Goal: Task Accomplishment & Management: Manage account settings

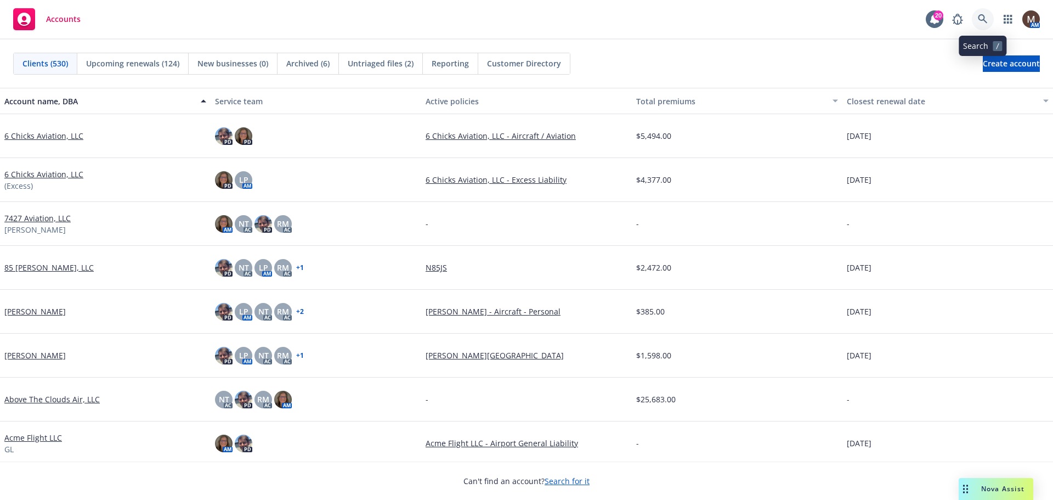
drag, startPoint x: 0, startPoint y: 0, endPoint x: 981, endPoint y: 14, distance: 981.4
click at [981, 14] on link at bounding box center [983, 19] width 22 height 22
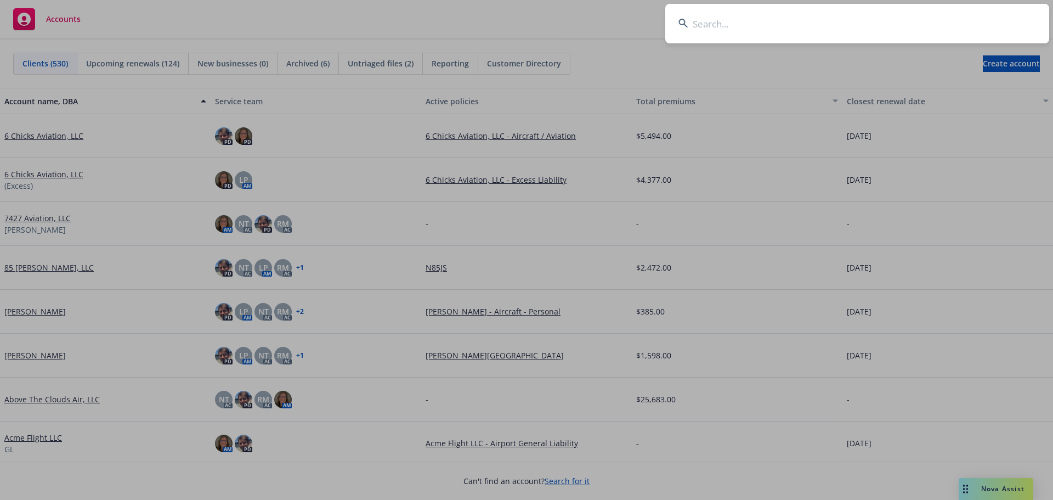
click at [700, 26] on input at bounding box center [857, 23] width 384 height 39
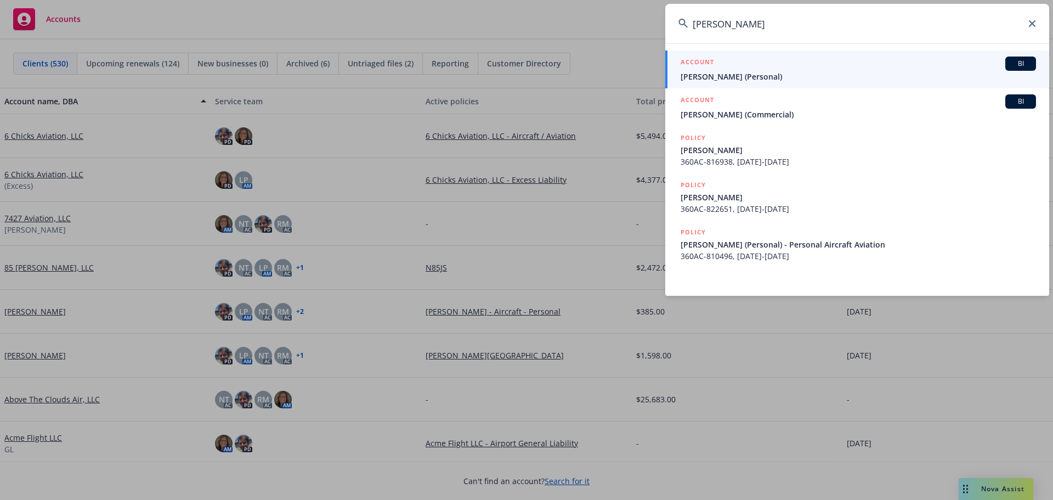
type input "tony lizz"
click at [688, 76] on span "[PERSON_NAME] (Personal)" at bounding box center [858, 77] width 355 height 12
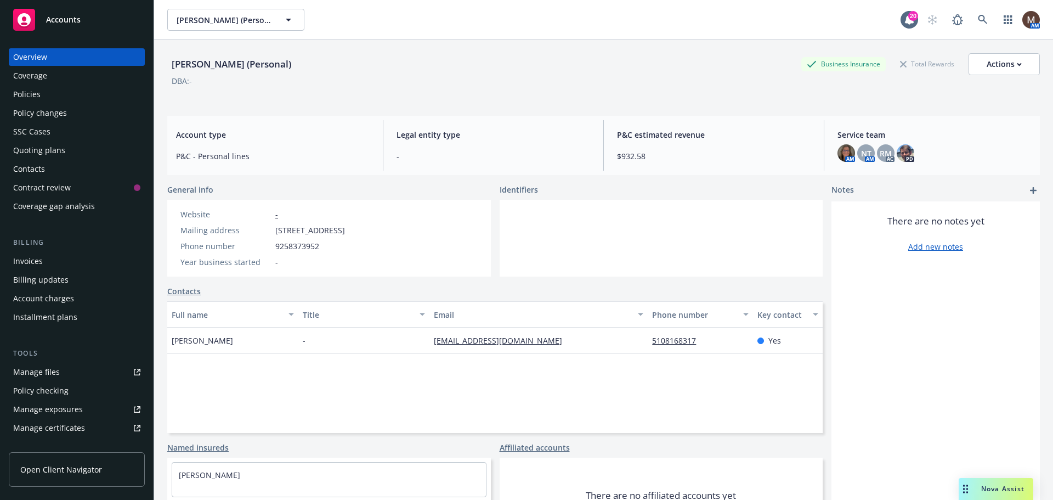
click at [26, 88] on div "Policies" at bounding box center [26, 95] width 27 height 18
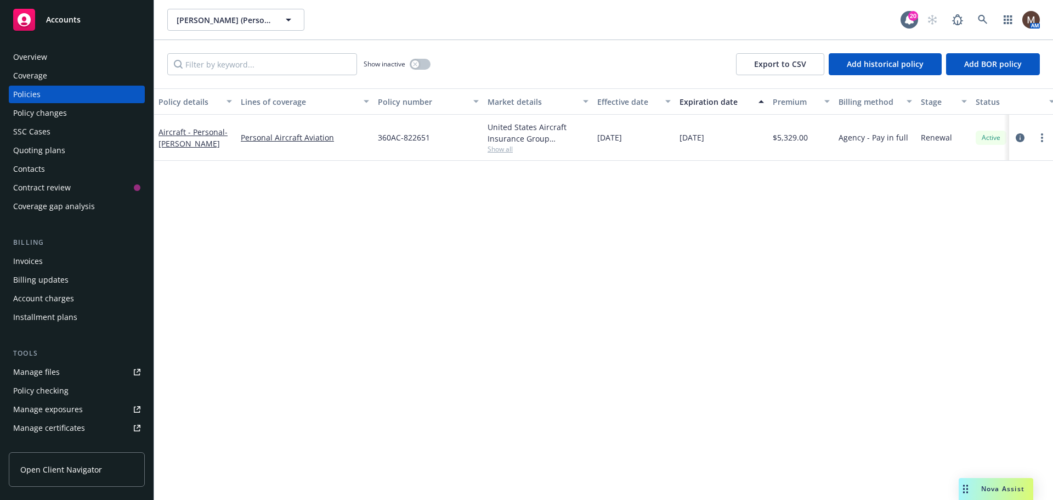
click at [75, 369] on link "Manage files" at bounding box center [77, 372] width 136 height 18
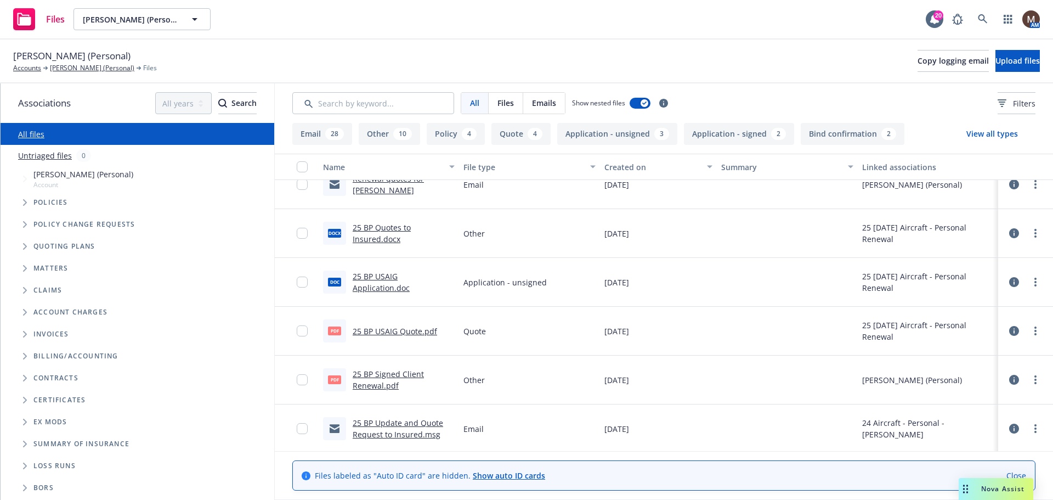
scroll to position [110, 0]
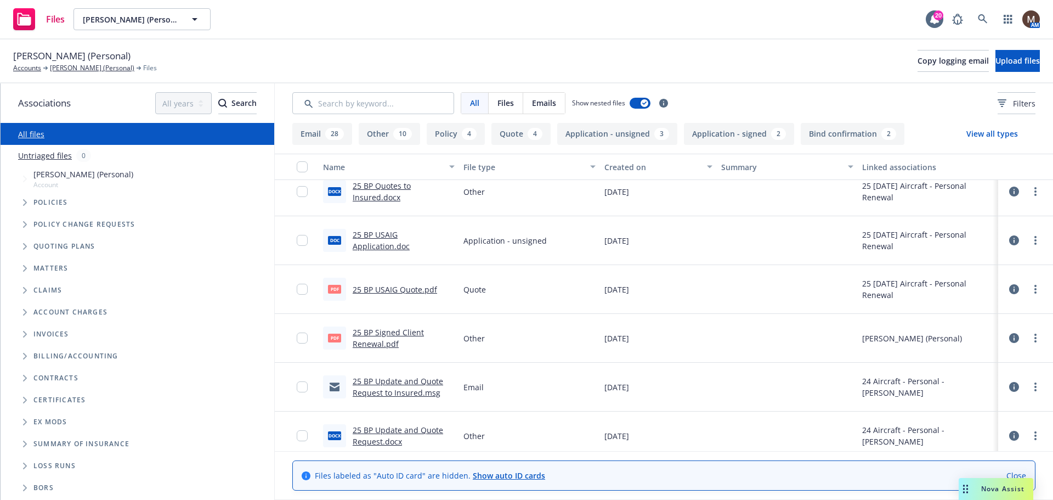
click at [389, 332] on link "25 BP Signed Client Renewal.pdf" at bounding box center [388, 338] width 71 height 22
click at [982, 14] on link at bounding box center [983, 19] width 22 height 22
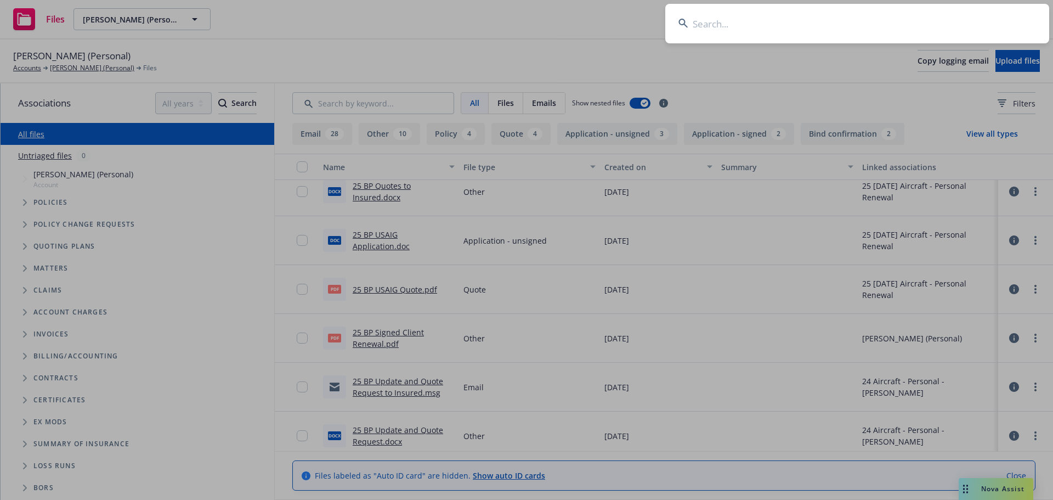
click at [697, 21] on input at bounding box center [857, 23] width 384 height 39
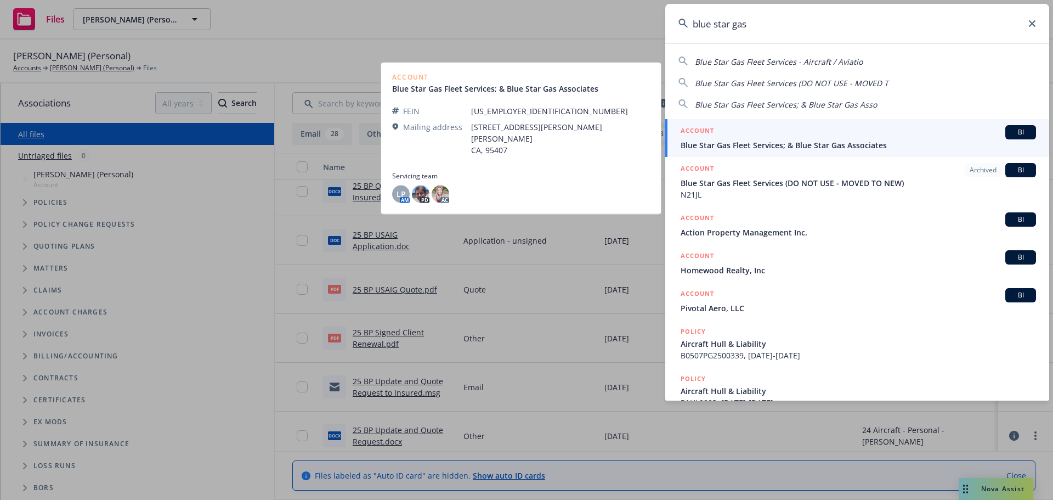
type input "blue star gas"
click at [714, 144] on span "Blue Star Gas Fleet Services; & Blue Star Gas Associates" at bounding box center [858, 145] width 355 height 12
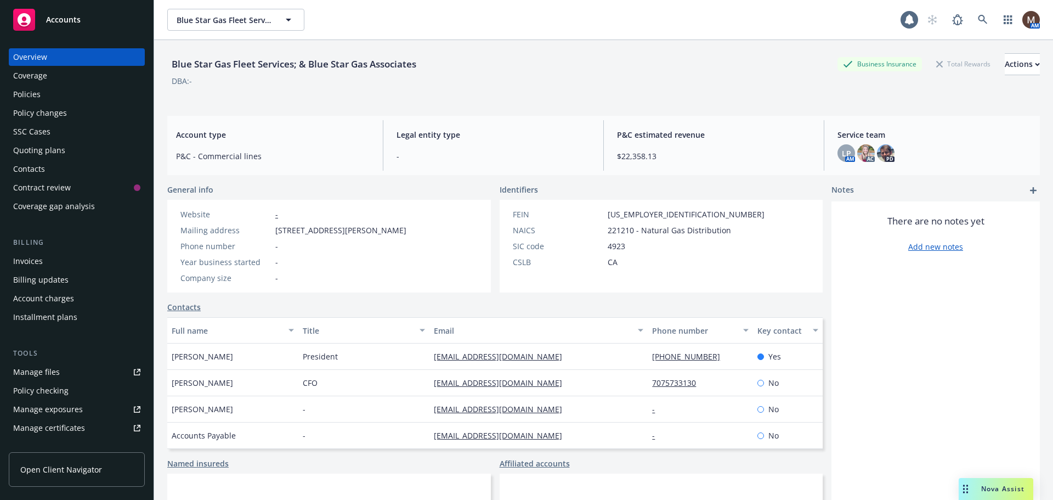
click at [38, 90] on div "Policies" at bounding box center [26, 95] width 27 height 18
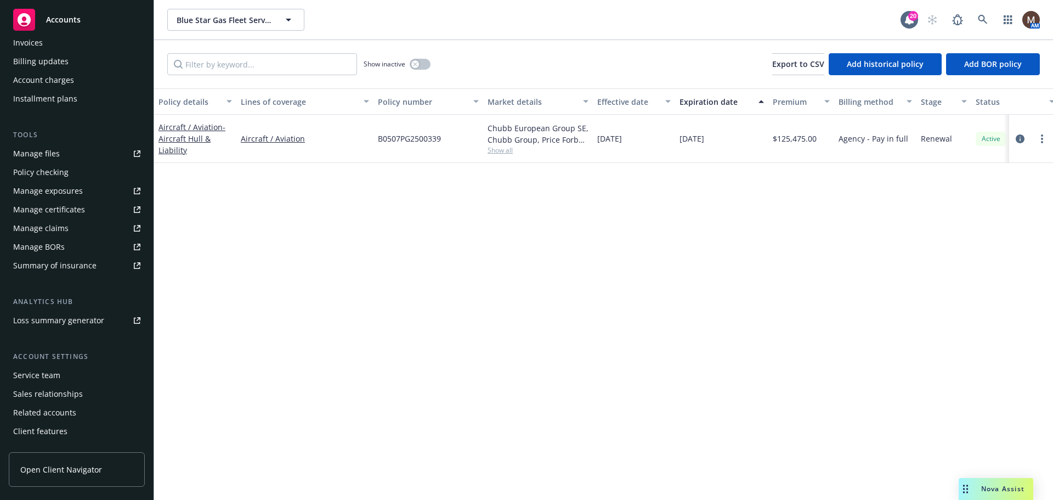
scroll to position [234, 0]
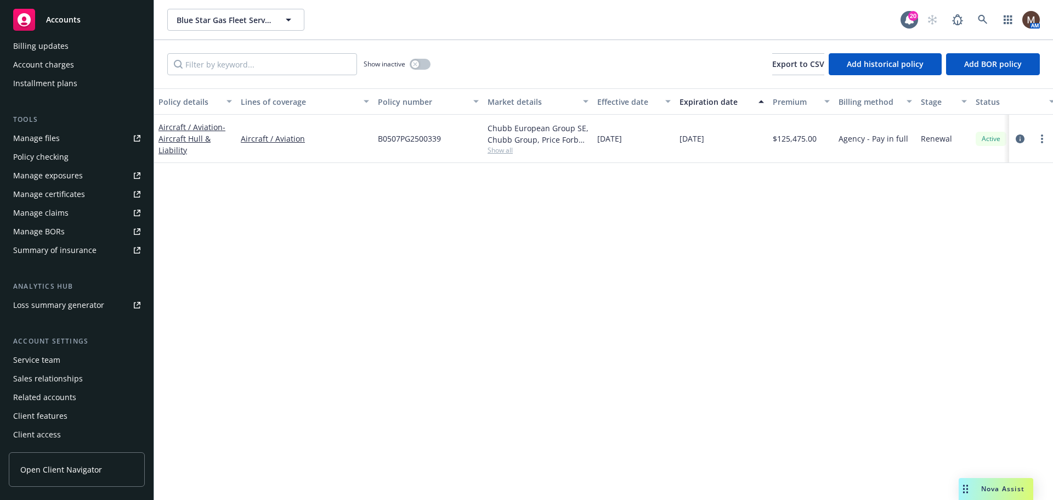
click at [61, 354] on div "Service team" at bounding box center [76, 360] width 127 height 18
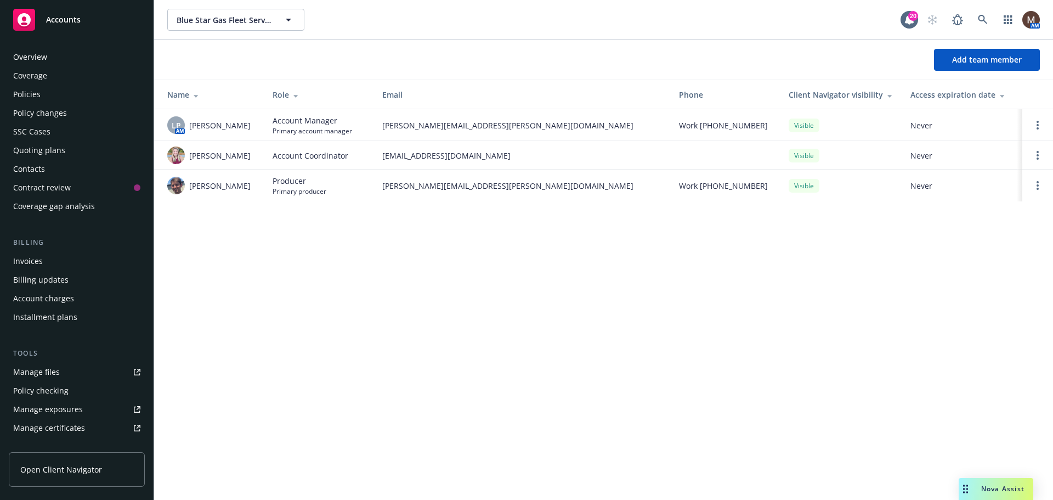
click at [37, 166] on div "Contacts" at bounding box center [29, 169] width 32 height 18
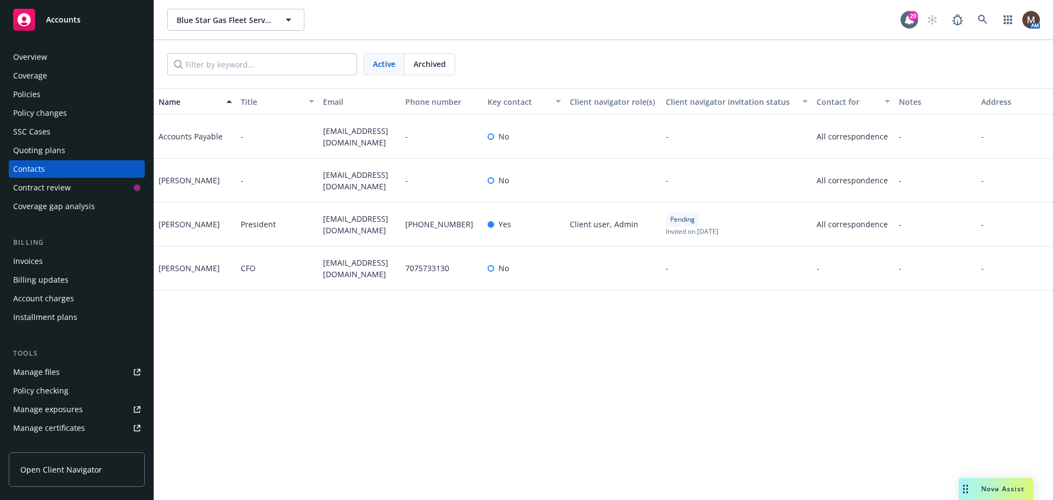
click at [35, 91] on div "Policies" at bounding box center [26, 95] width 27 height 18
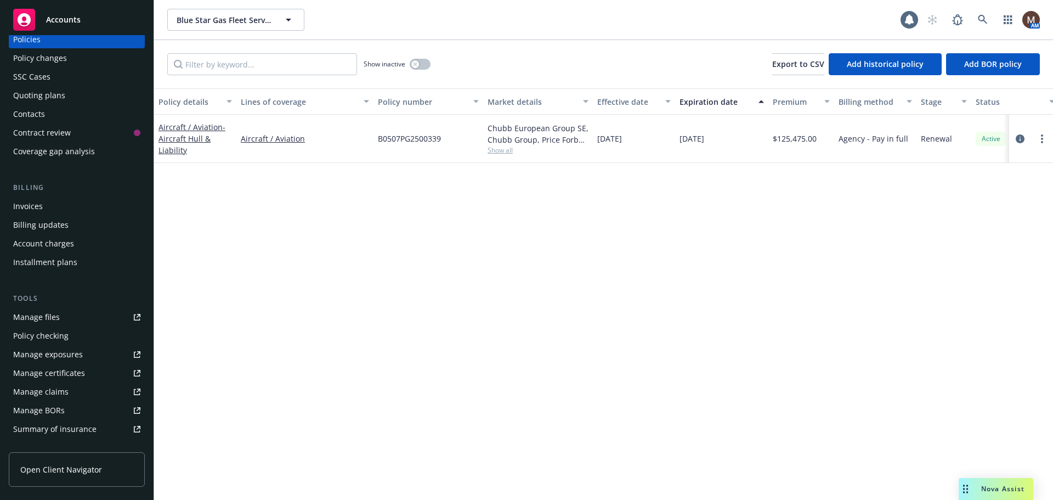
scroll to position [110, 0]
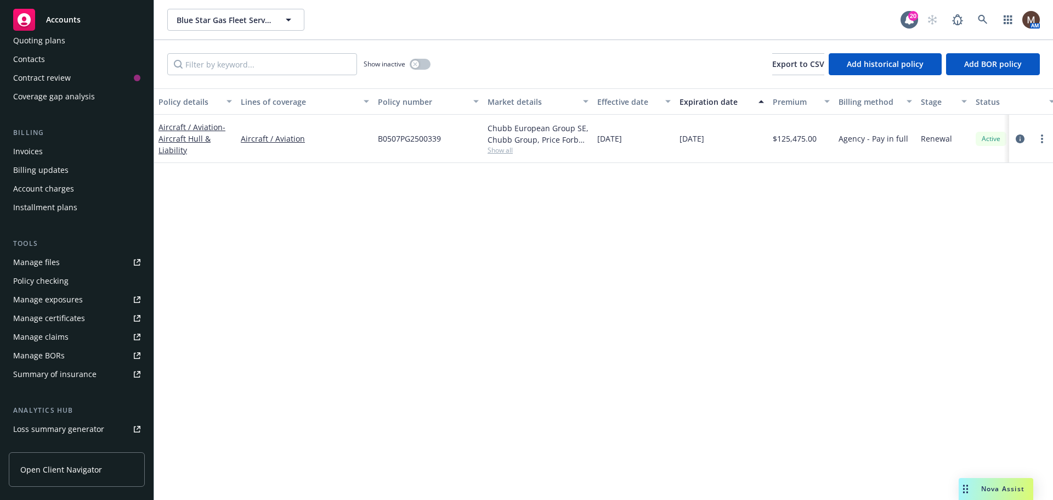
click at [43, 257] on div "Manage files" at bounding box center [36, 262] width 47 height 18
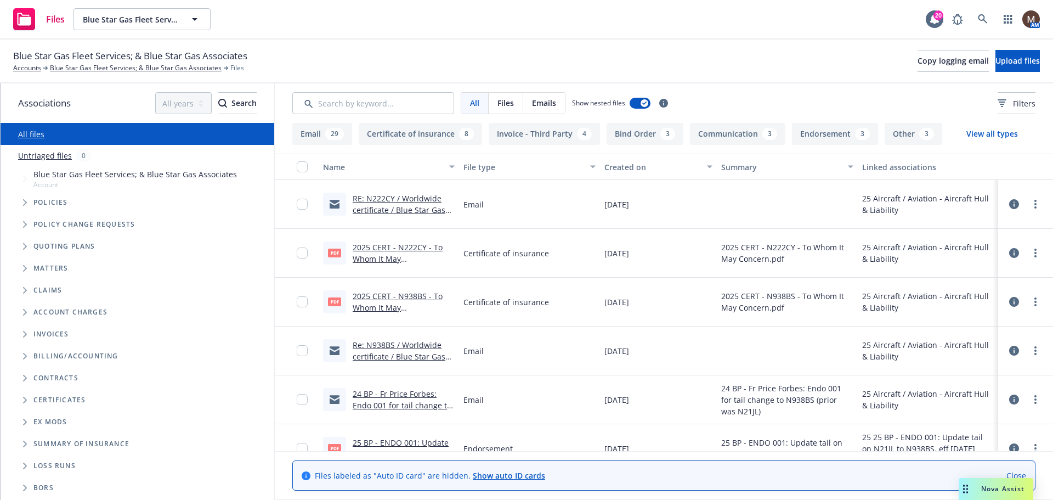
click at [410, 196] on link "RE: N222CY / Worldwide certificate / Blue Star Gas Fleet" at bounding box center [399, 209] width 93 height 33
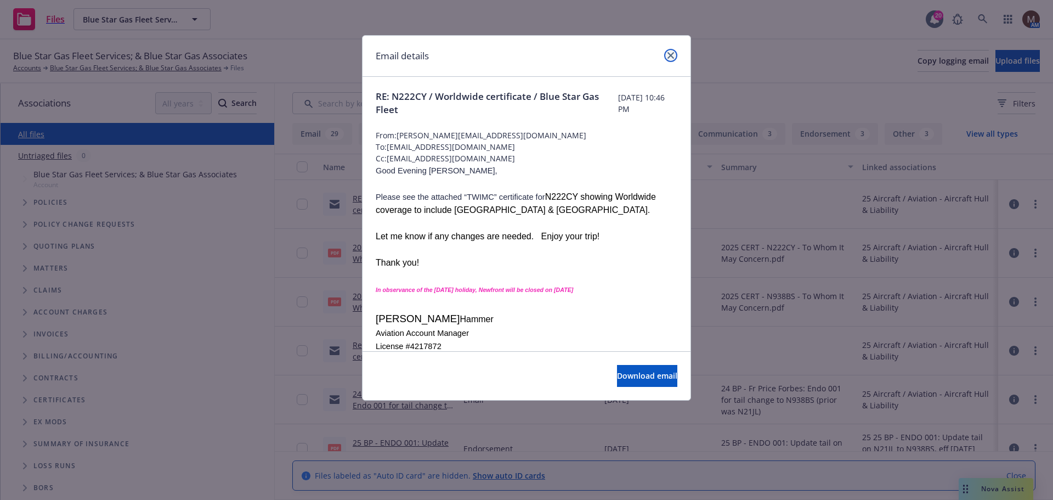
click at [674, 54] on link "close" at bounding box center [670, 55] width 13 height 13
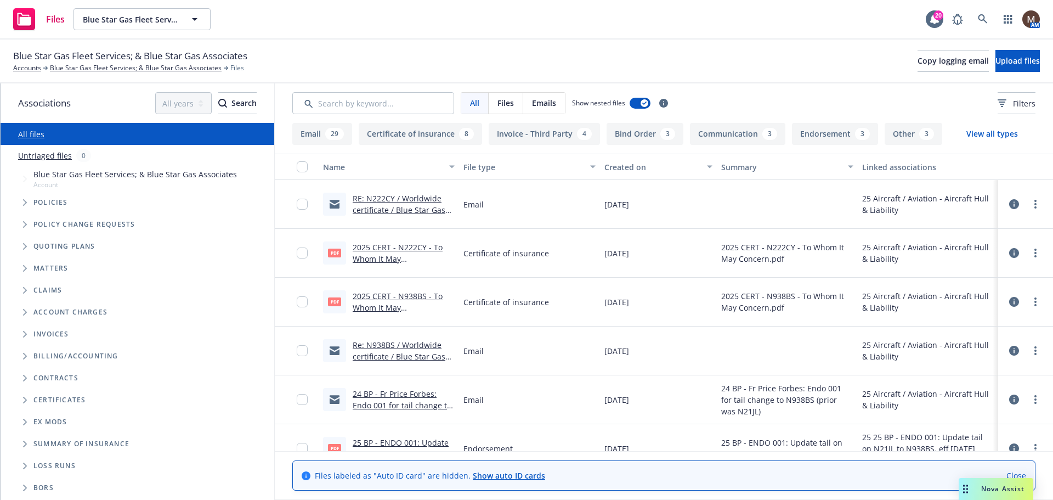
click at [424, 199] on link "RE: N222CY / Worldwide certificate / Blue Star Gas Fleet" at bounding box center [399, 209] width 93 height 33
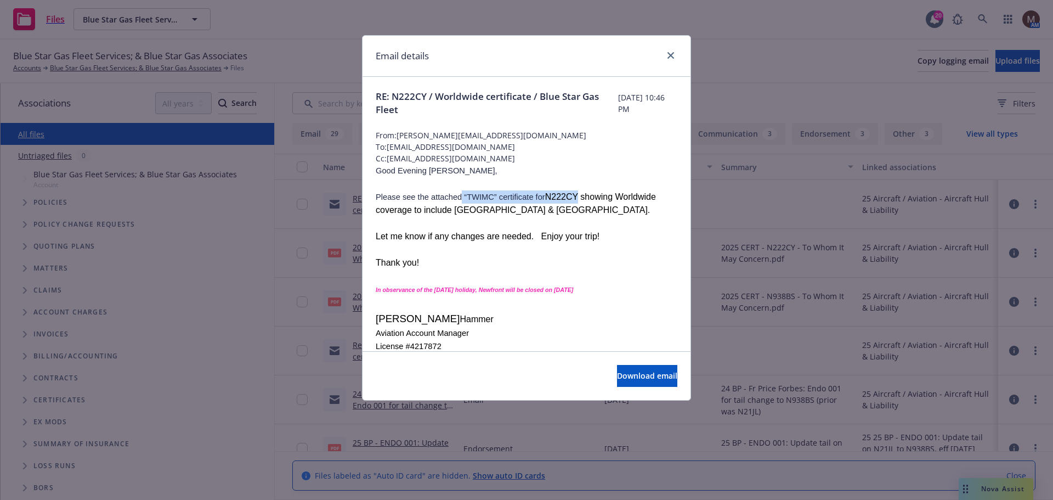
drag, startPoint x: 578, startPoint y: 194, endPoint x: 461, endPoint y: 193, distance: 117.4
click at [461, 193] on p "Please see the attached “TWIMC” certificate for N222CY showing Worldwide covera…" at bounding box center [527, 203] width 302 height 26
copy p "“TWIMC” certificate for N222CY"
click at [672, 55] on icon "close" at bounding box center [671, 55] width 7 height 7
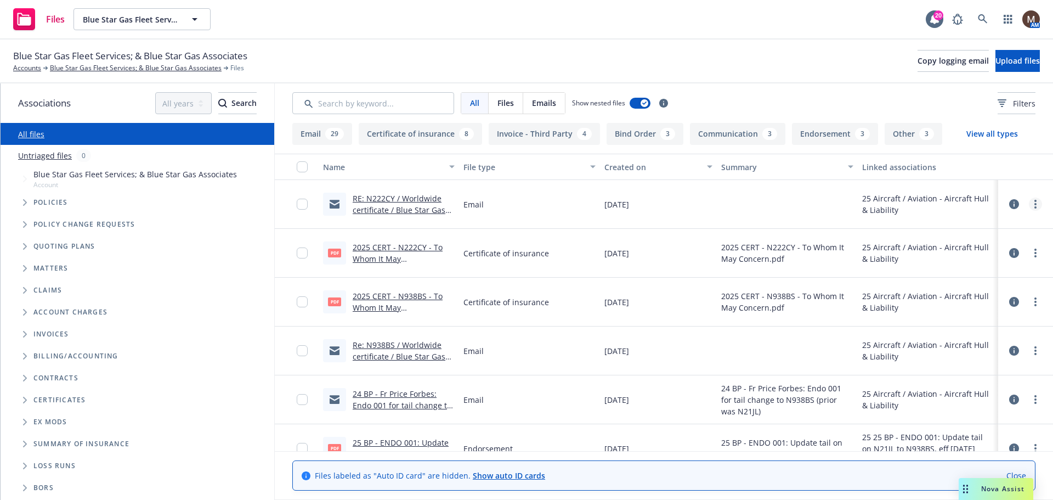
click at [1032, 202] on link "more" at bounding box center [1035, 203] width 13 height 13
click at [948, 271] on link "Edit" at bounding box center [978, 270] width 109 height 22
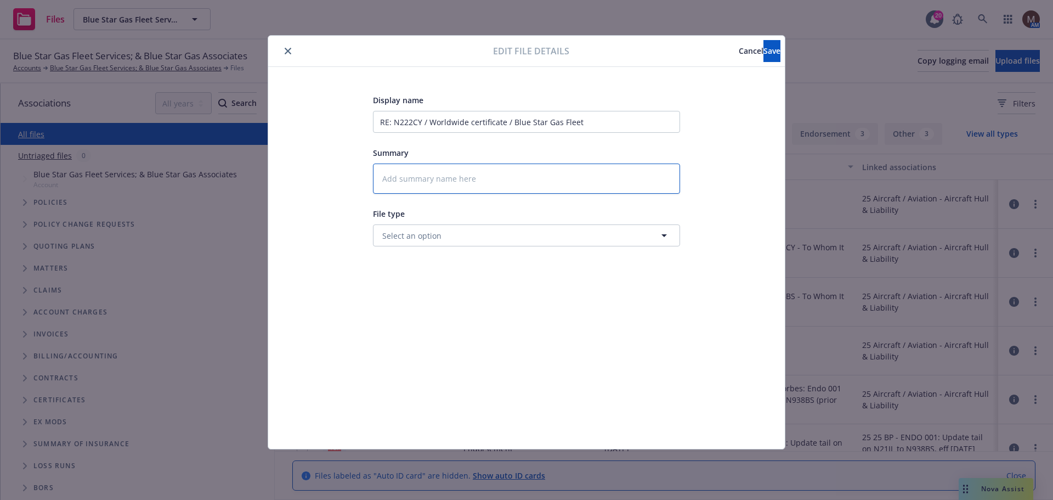
click at [390, 174] on textarea at bounding box center [526, 178] width 307 height 30
type textarea "x"
type textarea "2"
type textarea "x"
type textarea "25"
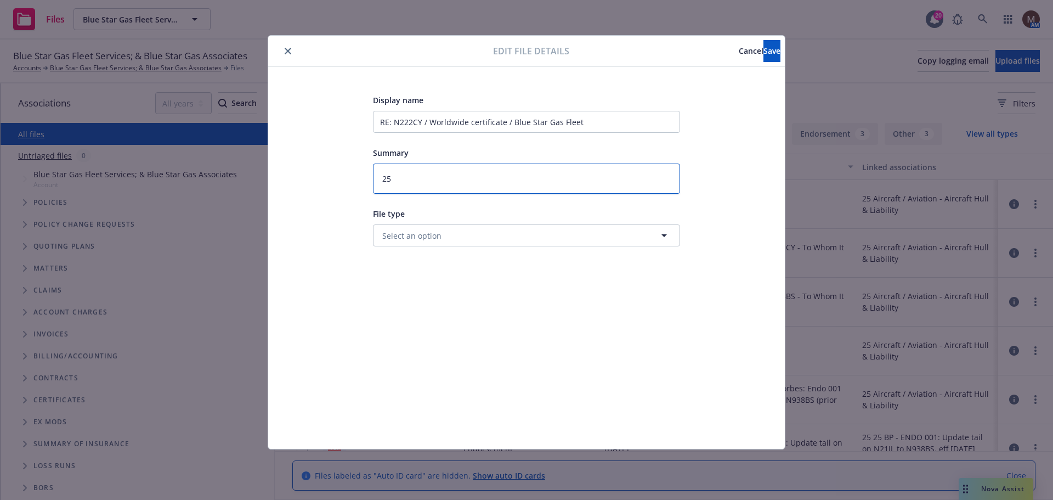
type textarea "x"
type textarea "25"
type textarea "x"
type textarea "25 B"
type textarea "x"
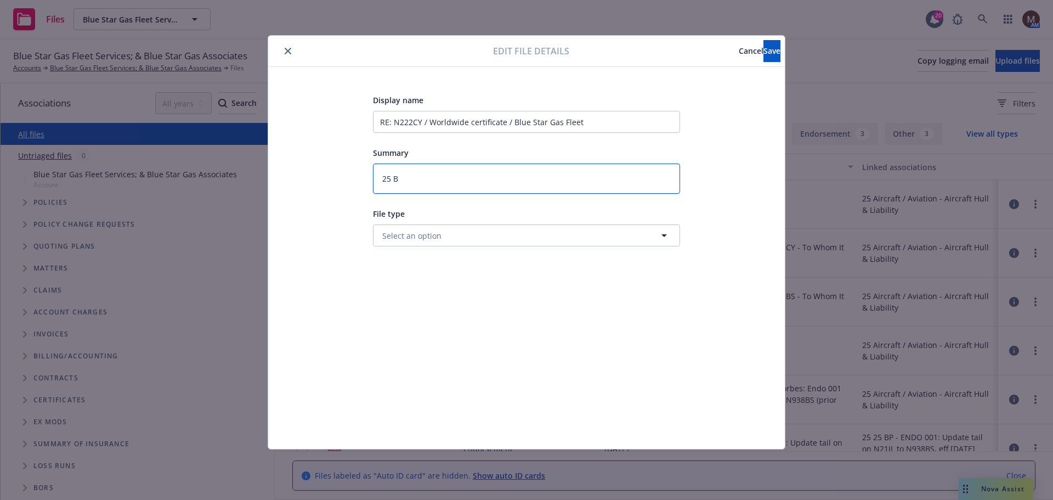
type textarea "25 BP"
type textarea "x"
type textarea "25 BP"
type textarea "x"
type textarea "25 BP -"
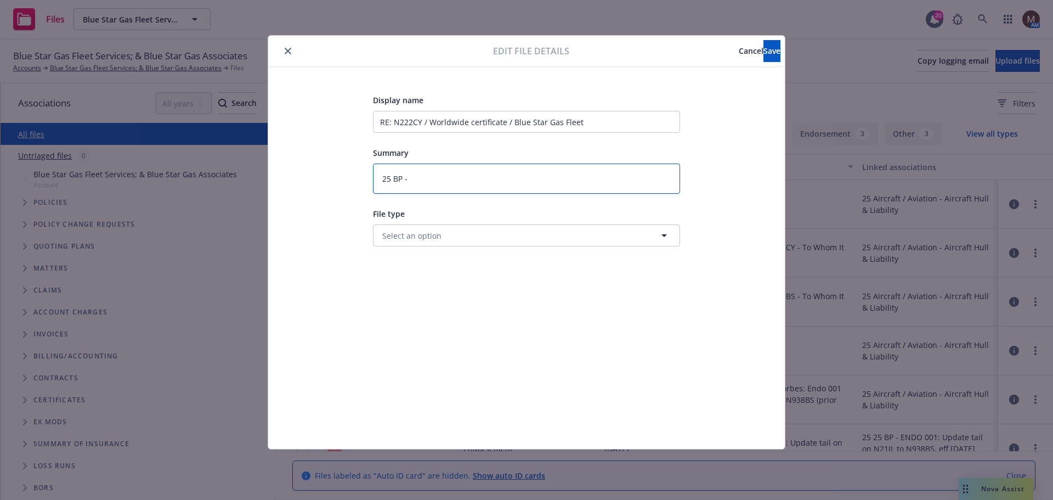
type textarea "x"
type textarea "25 BP -"
type textarea "x"
type textarea "25 BP - T"
type textarea "x"
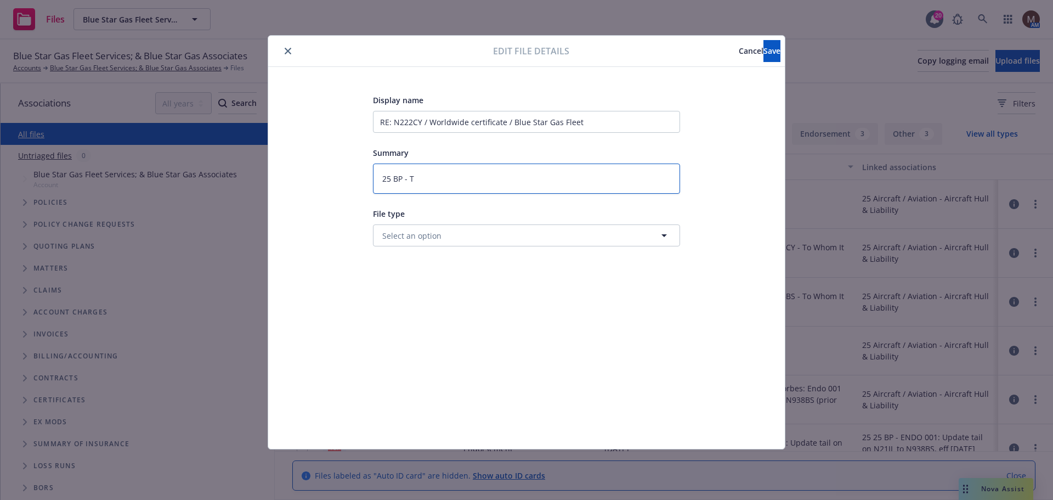
type textarea "25 BP - To"
type textarea "x"
type textarea "25 BP - To"
type textarea "x"
type textarea "25 BP - To I"
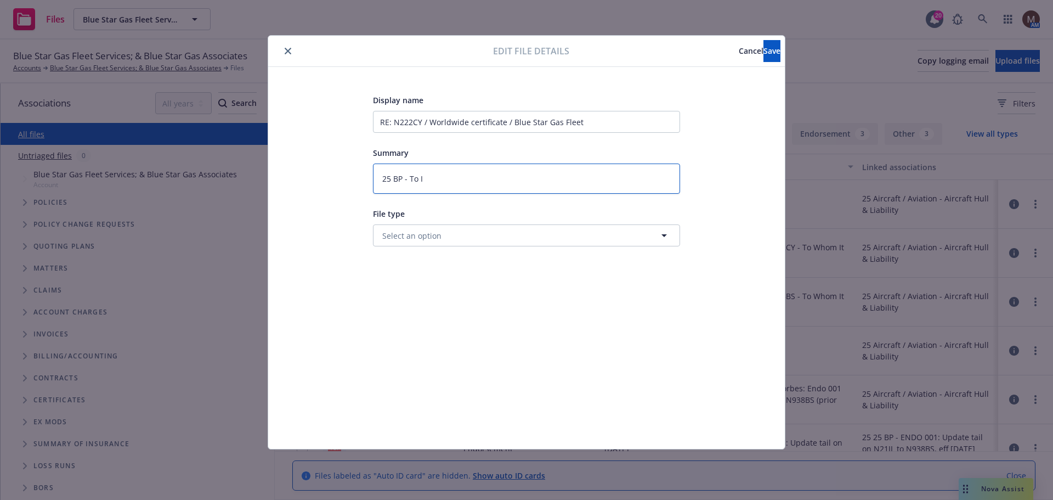
type textarea "x"
type textarea "25 BP - To In"
type textarea "x"
type textarea "25 BP - To Ins"
type textarea "x"
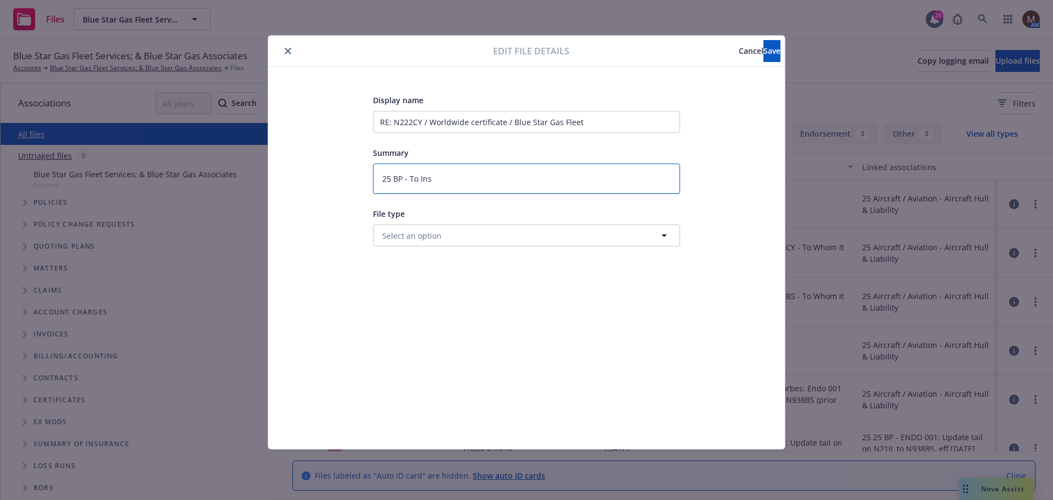
type textarea "25 BP - To Insu"
type textarea "x"
type textarea "25 BP - To Insur"
type textarea "x"
type textarea "25 BP - To Insure"
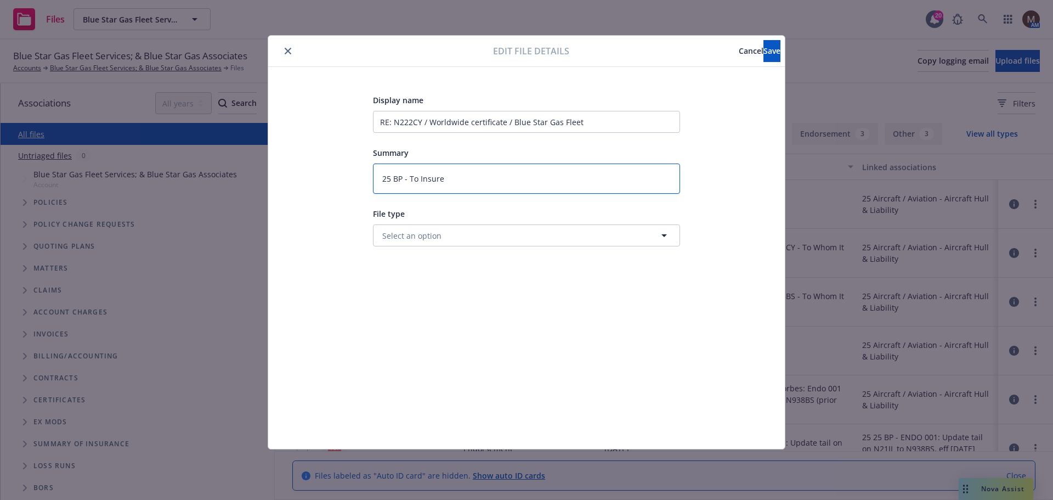
type textarea "x"
type textarea "25 BP - To Insured"
type textarea "x"
type textarea "25 BP - To Insured:"
type textarea "x"
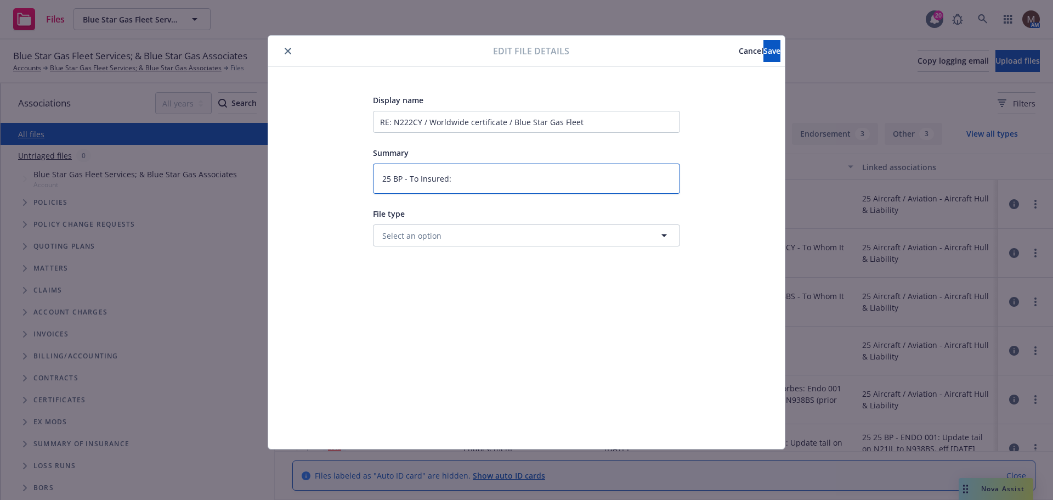
type textarea "25 BP - To Insured:"
type textarea "x"
type textarea "25 BP - To Insured:"
paste textarea "“TWIMC” certificate for N222CY"
type textarea "x"
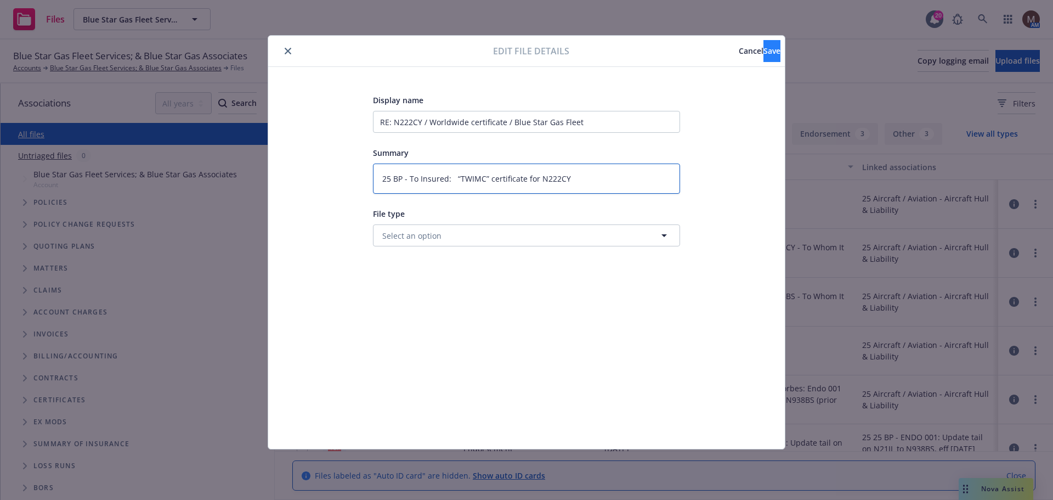
type textarea "25 BP - To Insured: “TWIMC” certificate for N222CY"
click at [764, 50] on span "Save" at bounding box center [772, 51] width 17 height 10
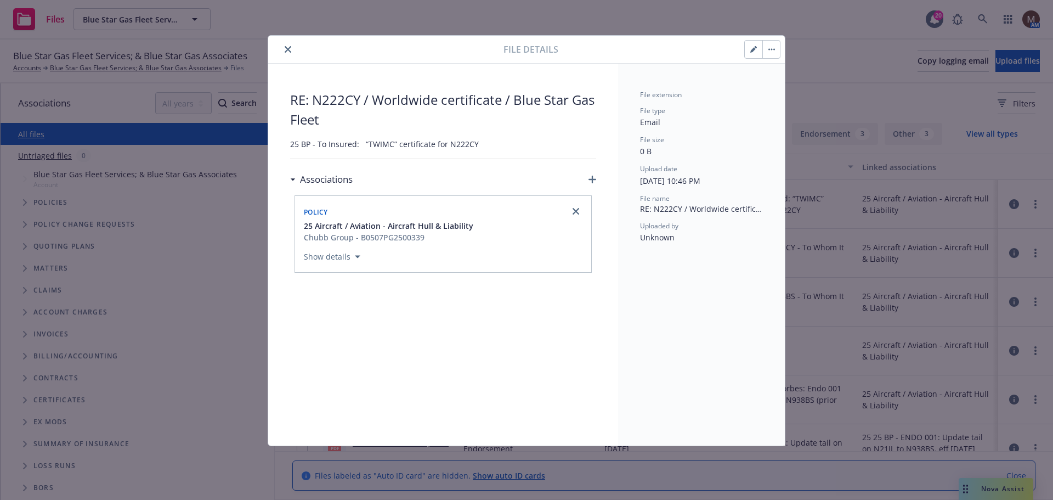
click at [286, 50] on icon "close" at bounding box center [288, 49] width 7 height 7
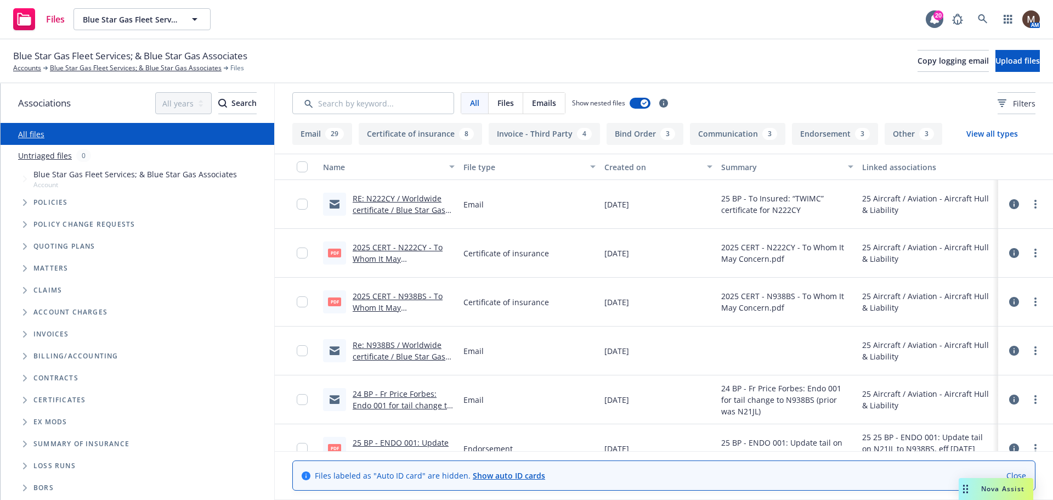
click at [409, 343] on link "Re: N938BS / Worldwide certificate / Blue Star Gas Fleet" at bounding box center [399, 356] width 93 height 33
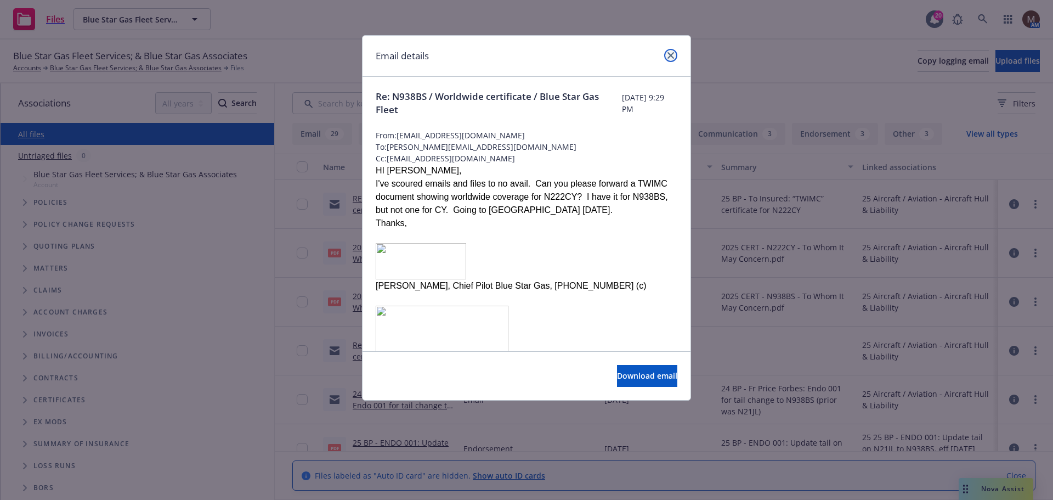
click at [670, 56] on icon "close" at bounding box center [671, 55] width 7 height 7
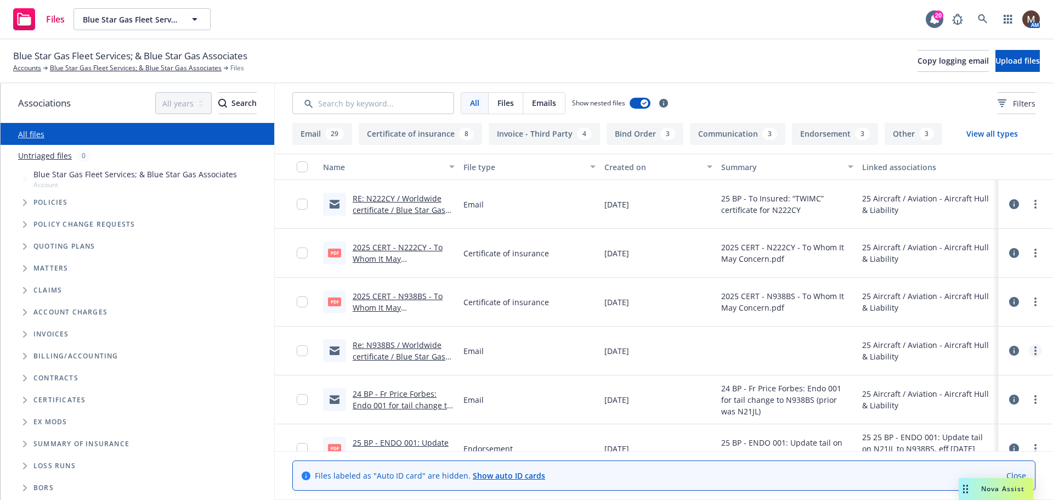
click at [1029, 347] on link "more" at bounding box center [1035, 350] width 13 height 13
click at [948, 414] on link "Edit" at bounding box center [978, 417] width 109 height 22
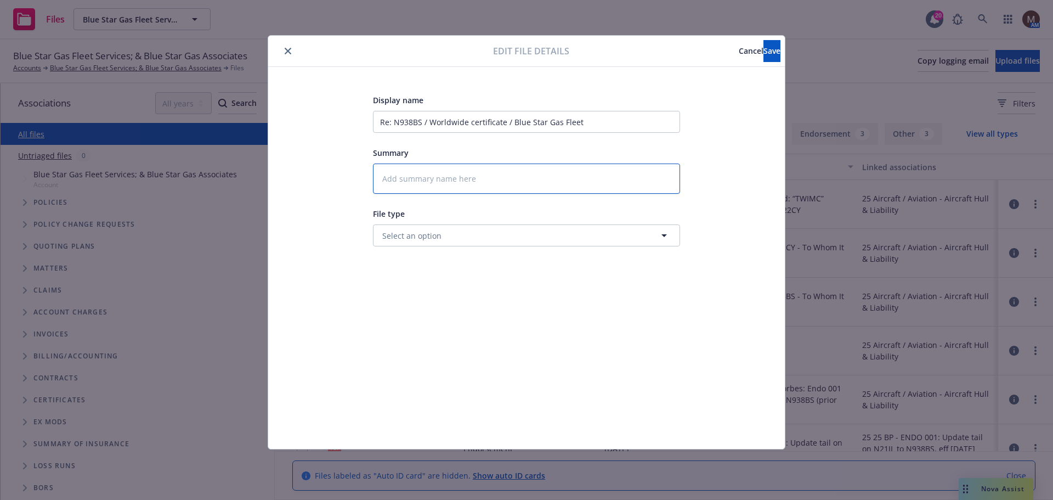
click at [401, 172] on textarea at bounding box center [526, 178] width 307 height 30
type textarea "x"
type textarea "2"
type textarea "x"
type textarea "25"
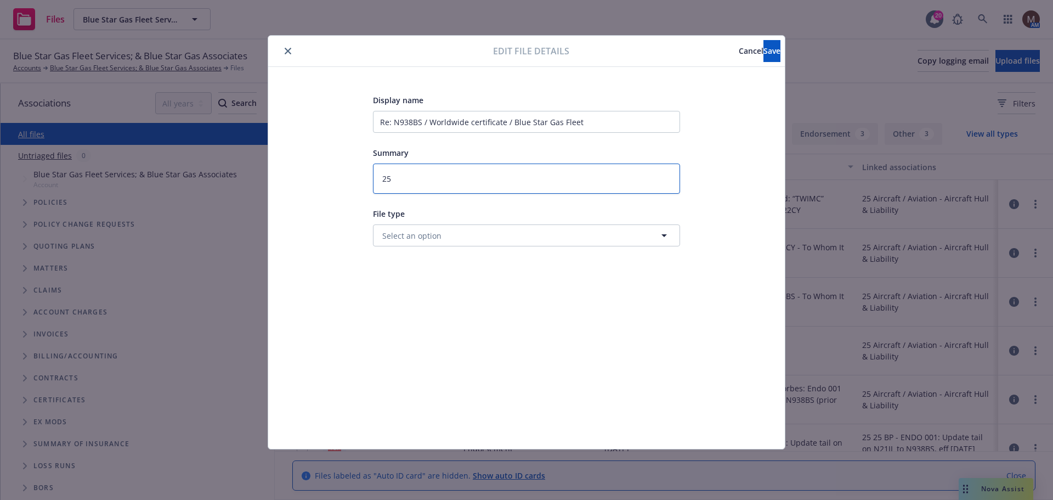
type textarea "x"
type textarea "25"
type textarea "x"
type textarea "25 B"
type textarea "x"
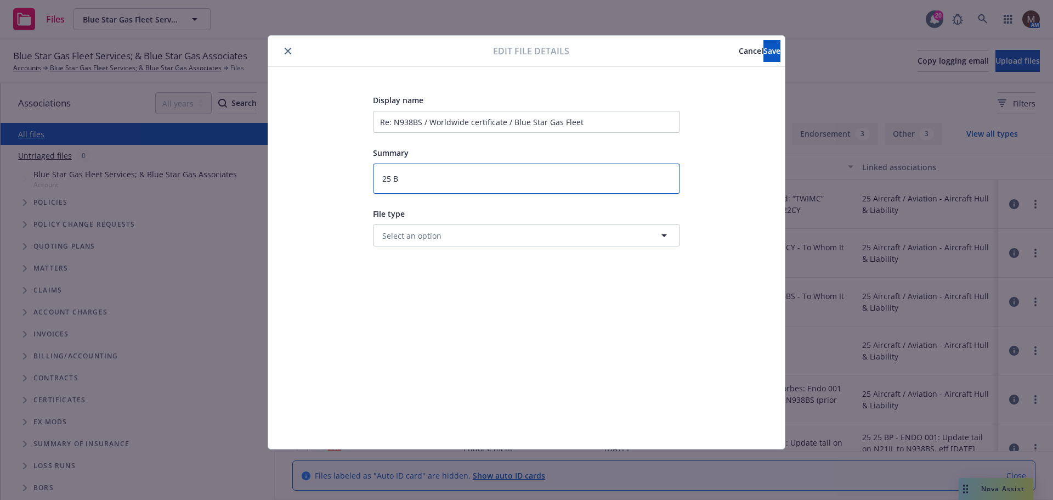
type textarea "25 BP"
type textarea "x"
type textarea "25 BP"
type textarea "x"
type textarea "25 BP -"
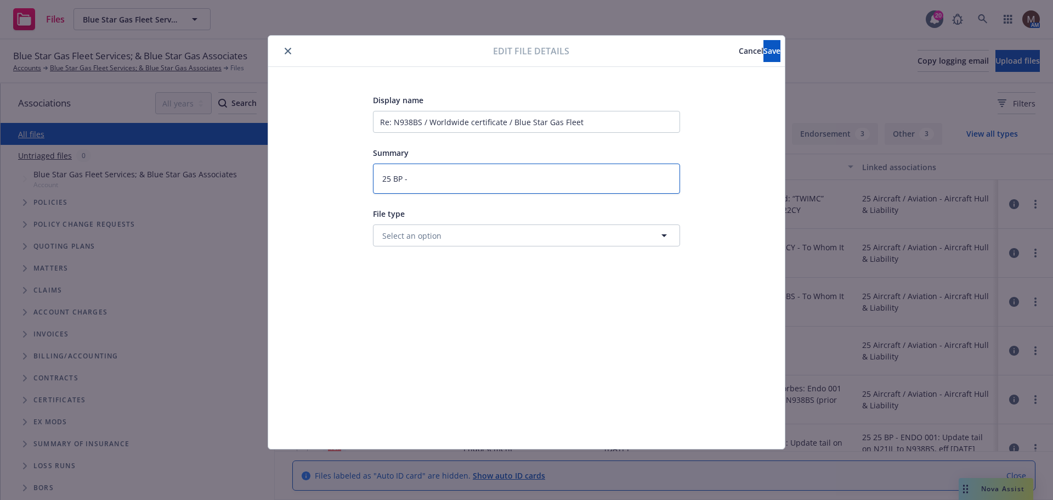
type textarea "x"
type textarea "25 BP -"
type textarea "x"
type textarea "25 BP - F"
type textarea "x"
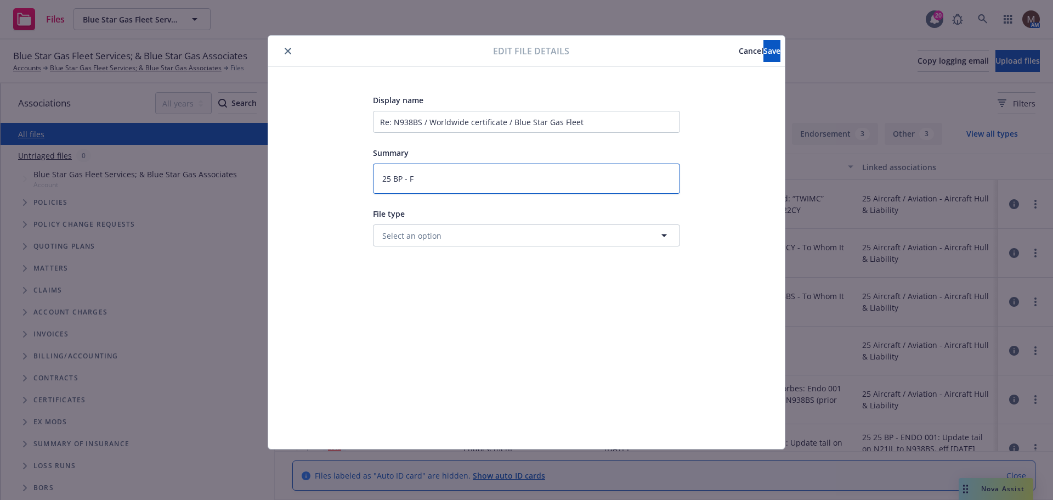
type textarea "25 BP - Fr"
type textarea "x"
type textarea "25 BP - Fro"
type textarea "x"
type textarea "25 BP - From"
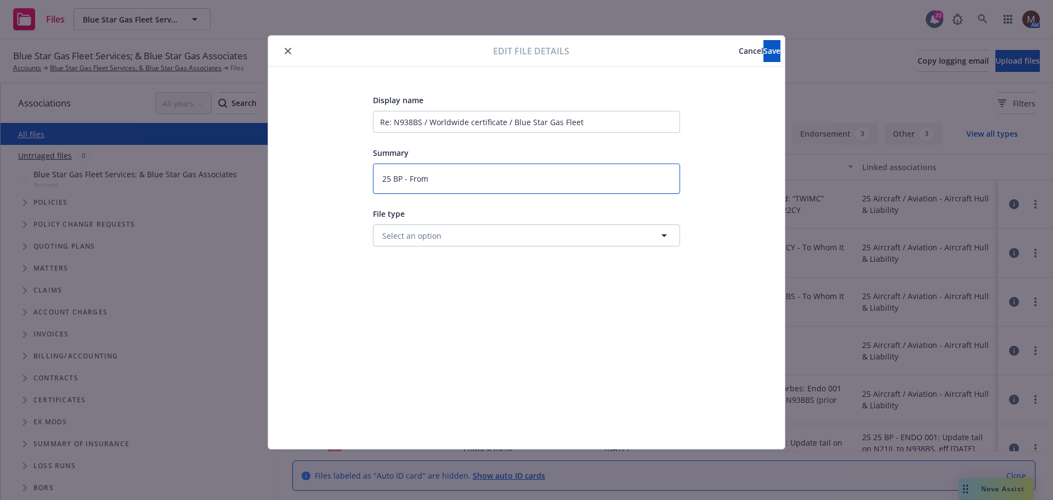
type textarea "x"
type textarea "25 BP - From"
type textarea "x"
type textarea "25 BP - From I"
type textarea "x"
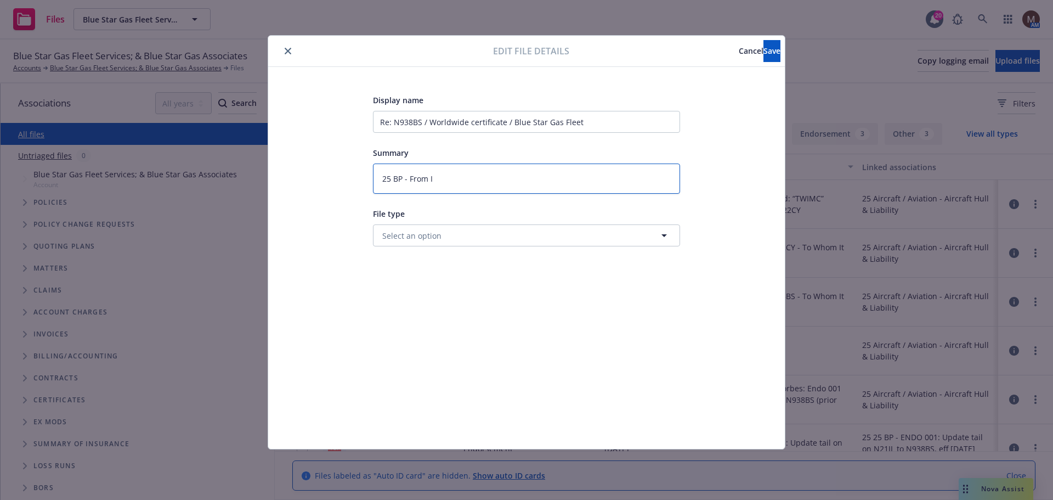
type textarea "25 BP - From In"
type textarea "x"
type textarea "25 BP - From Ins"
type textarea "x"
type textarea "25 BP - From Insu"
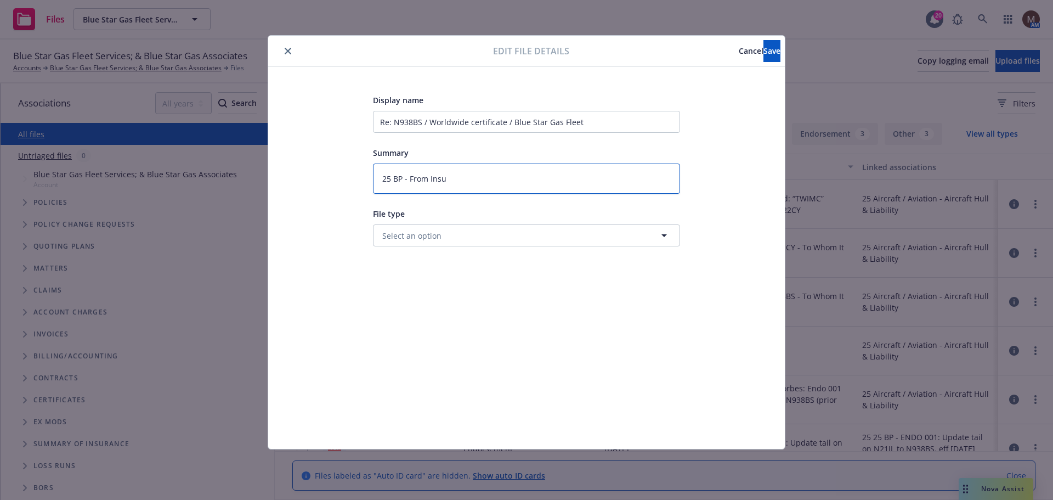
type textarea "x"
type textarea "25 BP - From Insur"
type textarea "x"
type textarea "25 BP - From Insure"
type textarea "x"
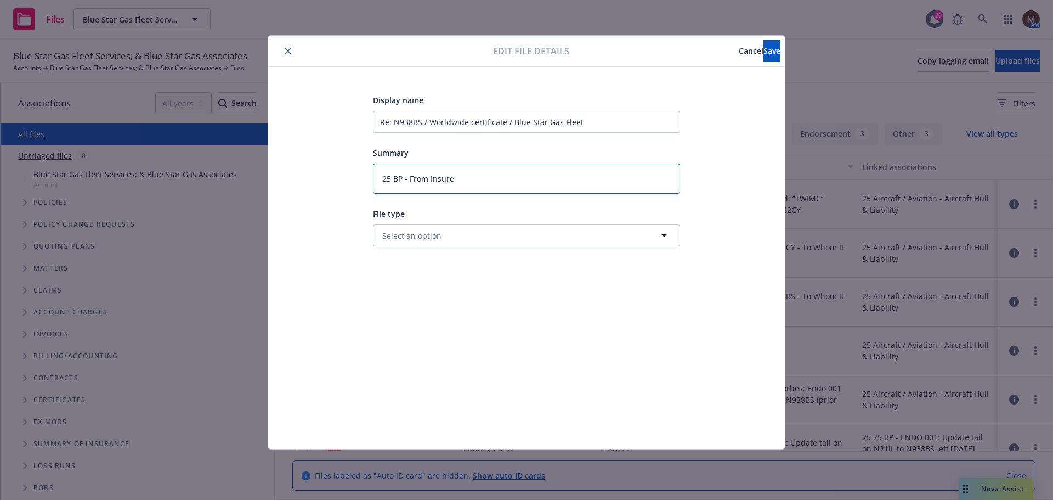
type textarea "25 BP - From Insured"
type textarea "x"
type textarea "25 BP - From Insured:"
type textarea "x"
type textarea "25 BP - From Insured:"
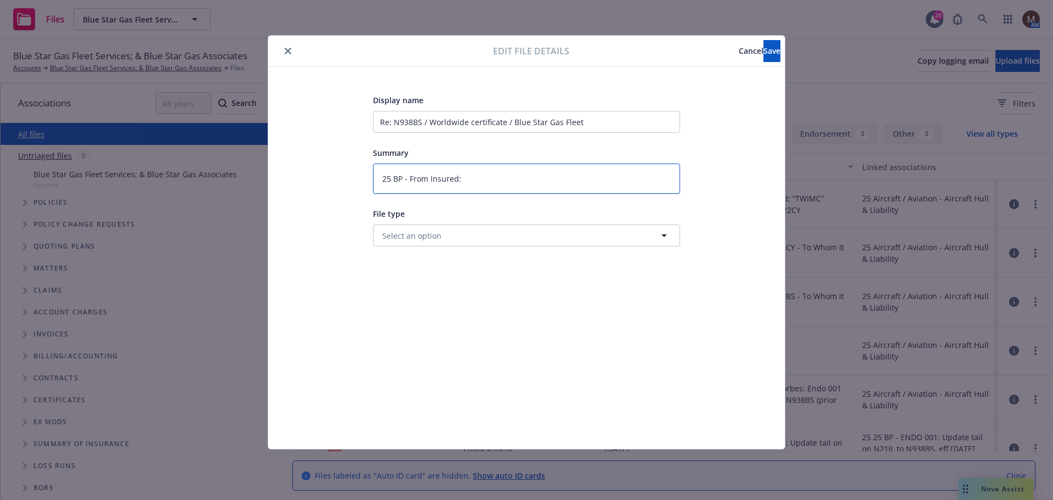
type textarea "x"
type textarea "25 BP - From Insured:"
paste textarea "“TWIMC” certificate for N222CY"
type textarea "x"
type textarea "25 BP - From Insured: “TWIMC” certificate for N222CY"
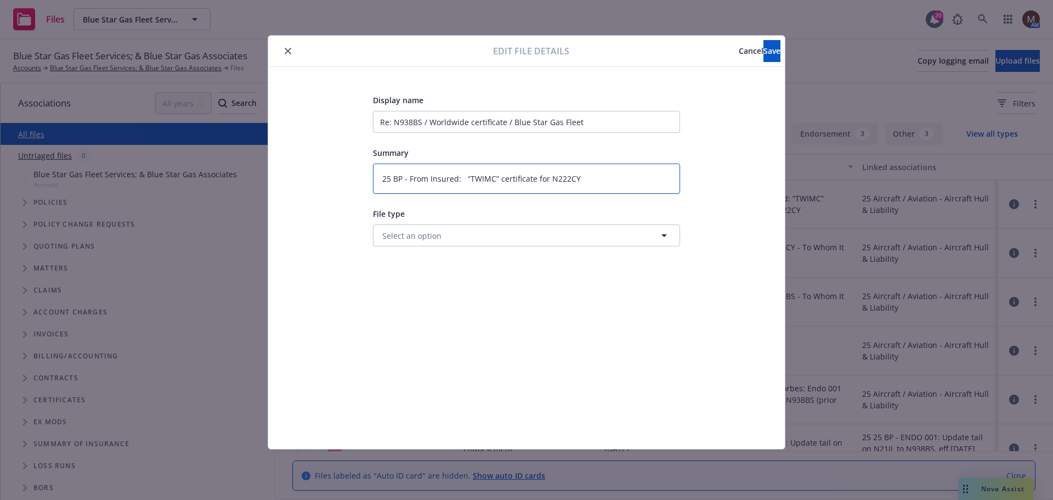
click at [465, 177] on textarea "25 BP - From Insured: “TWIMC” certificate for N222CY" at bounding box center [526, 178] width 307 height 30
type textarea "x"
type textarea "25 BP - From Insured: R“TWIMC” certificate for N222CY"
type textarea "x"
type textarea "25 BP - From Insured: Re“TWIMC” certificate for N222CY"
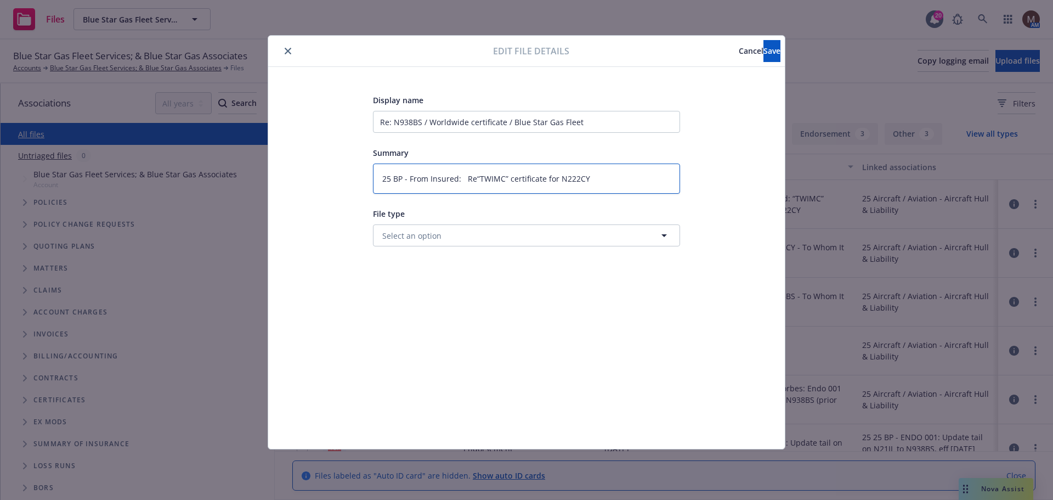
type textarea "x"
type textarea "25 BP - From Insured: Req“TWIMC” certificate for N222CY"
type textarea "x"
type textarea "25 BP - From Insured: Requ“TWIMC” certificate for N222CY"
type textarea "x"
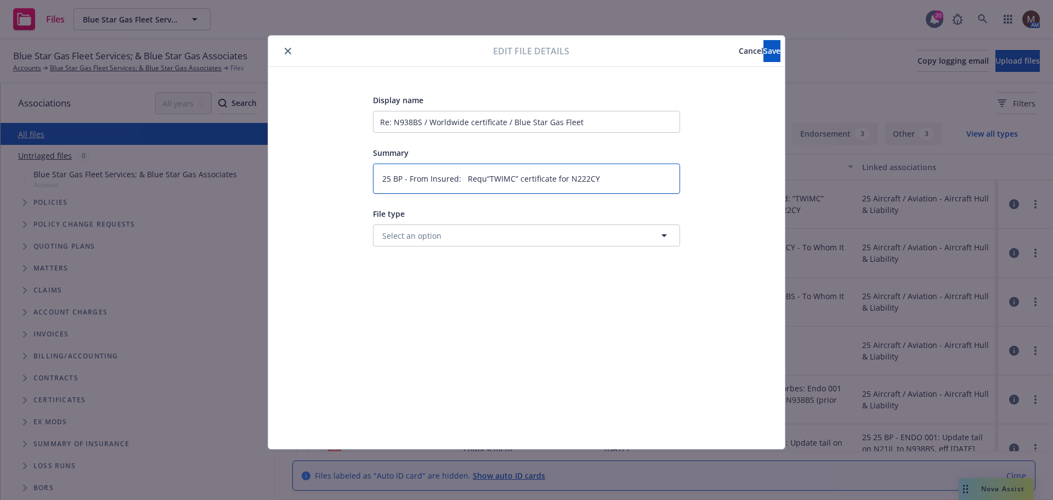
type textarea "25 BP - From Insured: Reque“TWIMC” certificate for N222CY"
type textarea "x"
type textarea "25 BP - From Insured: Reques“TWIMC” certificate for N222CY"
type textarea "x"
type textarea "25 BP - From Insured: Request“TWIMC” certificate for N222CY"
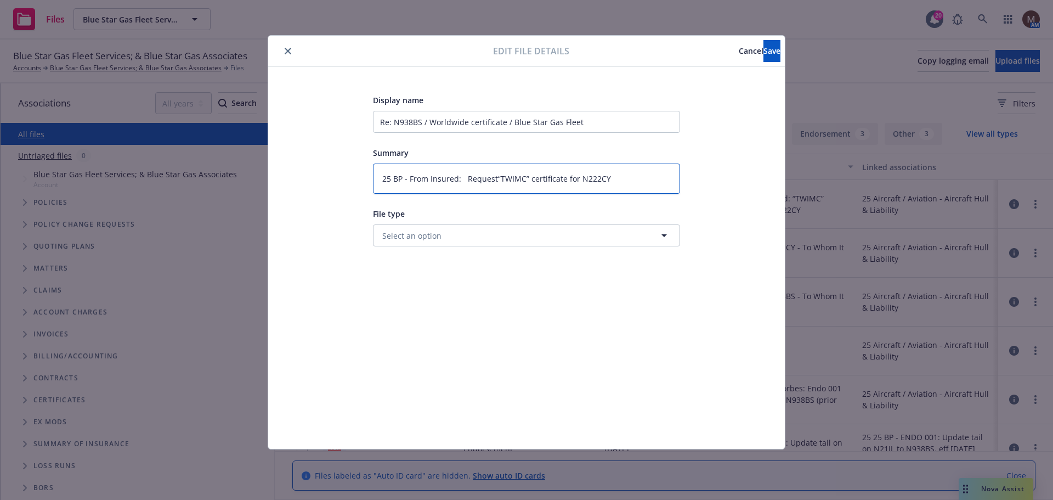
type textarea "x"
type textarea "25 BP - From Insured: Request “TWIMC” certificate for N222CY"
type textarea "x"
type textarea "25 BP - From Insured: Request f“TWIMC” certificate for N222CY"
type textarea "x"
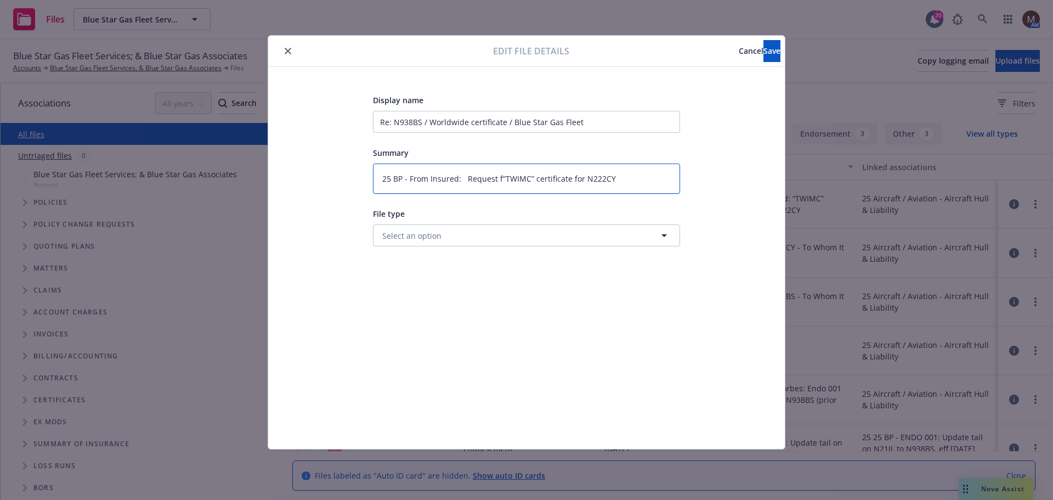
type textarea "25 BP - From Insured: Request fo“TWIMC” certificate for N222CY"
type textarea "x"
type textarea "25 BP - From Insured: Request for“TWIMC” certificate for N222CY"
type textarea "x"
type textarea "25 BP - From Insured: Request for “TWIMC” certificate for N222CY"
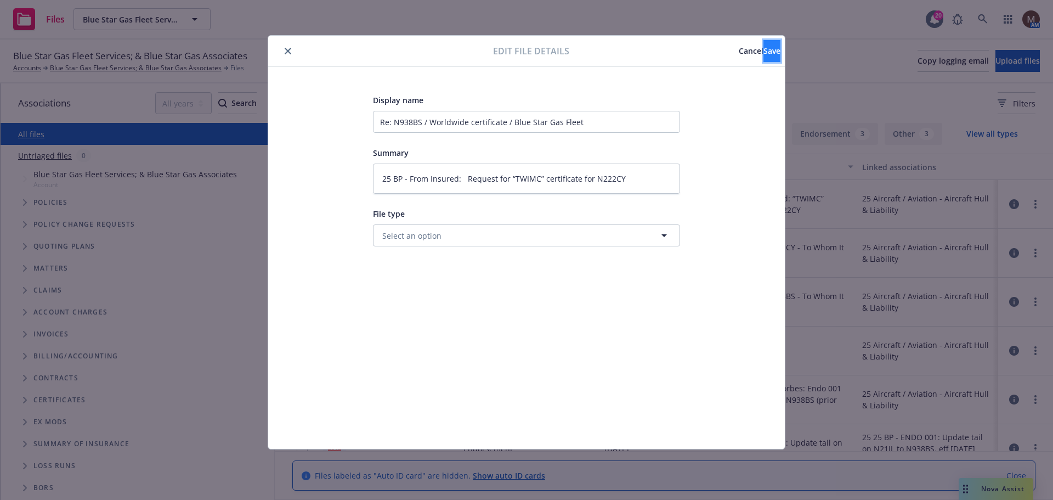
click at [764, 49] on span "Save" at bounding box center [772, 51] width 17 height 10
type textarea "x"
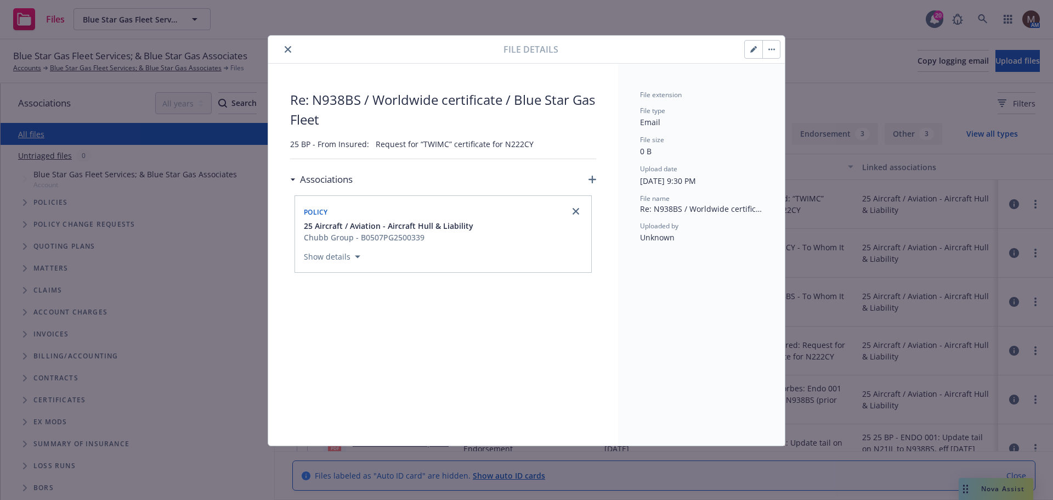
click at [287, 48] on icon "close" at bounding box center [288, 49] width 7 height 7
